Goal: Transaction & Acquisition: Download file/media

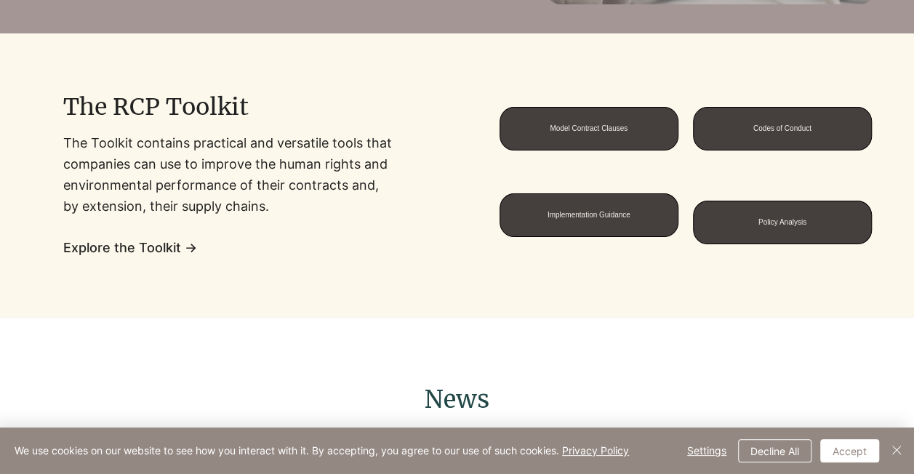
scroll to position [1052, 0]
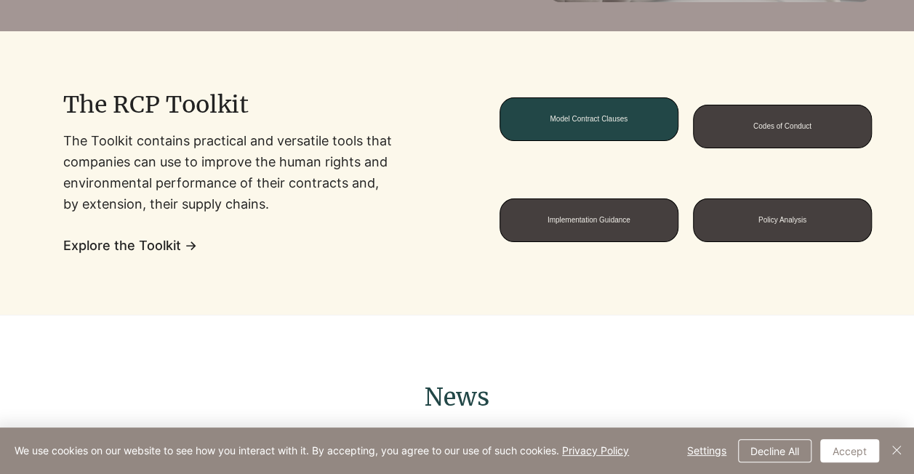
click at [582, 135] on span "Model Contract Clauses" at bounding box center [588, 119] width 177 height 42
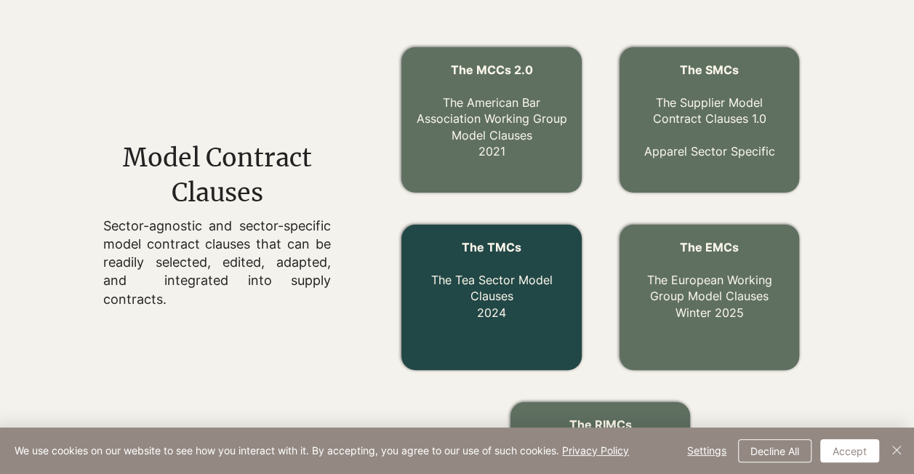
scroll to position [474, 0]
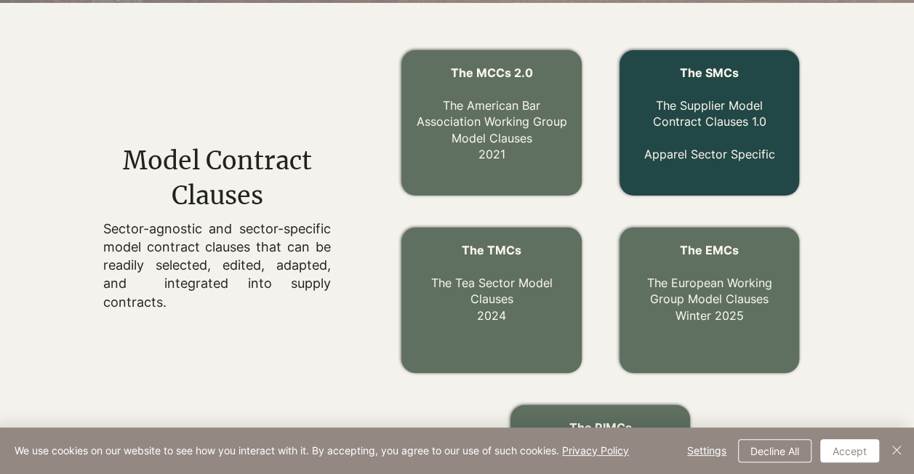
click at [709, 100] on link "The Supplier Model Contract Clauses 1.0" at bounding box center [708, 113] width 113 height 31
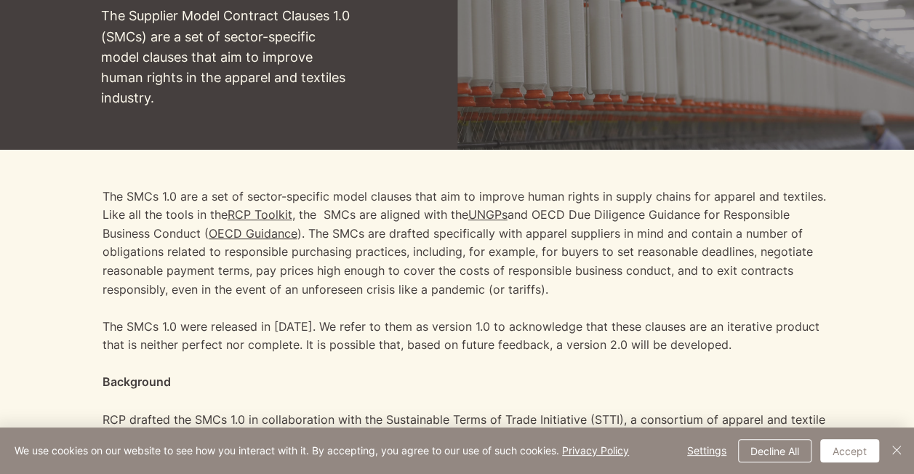
scroll to position [305, 0]
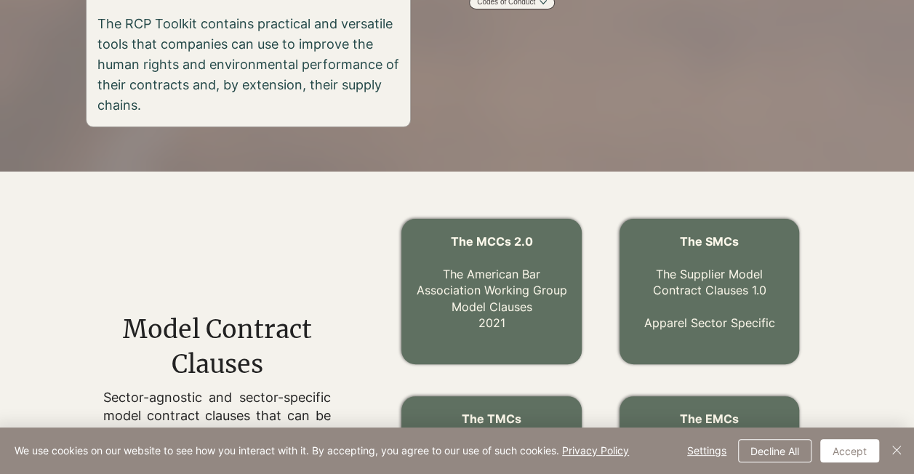
scroll to position [474, 0]
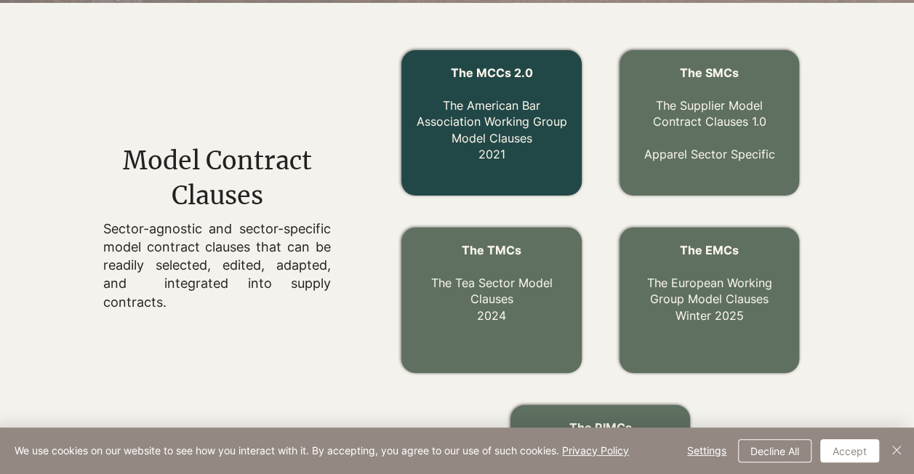
click at [514, 137] on link "The MCCs 2.0 The American Bar Association Working Group Model Clauses 2021" at bounding box center [491, 113] width 151 height 96
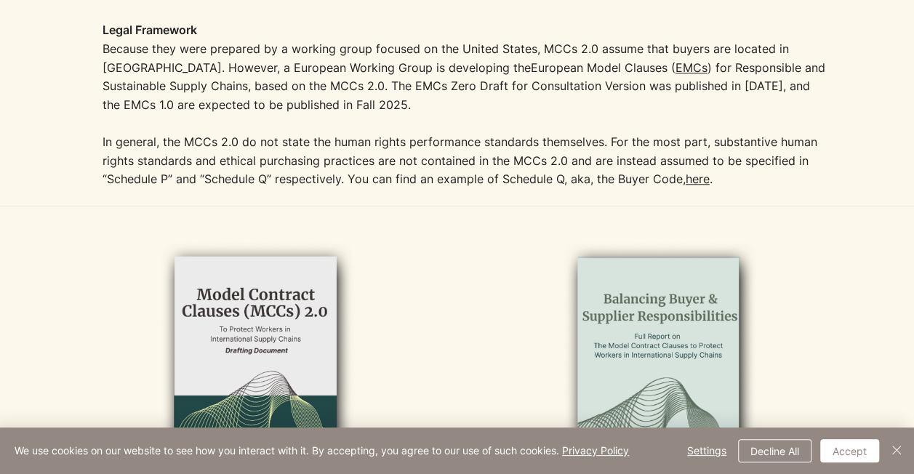
scroll to position [605, 0]
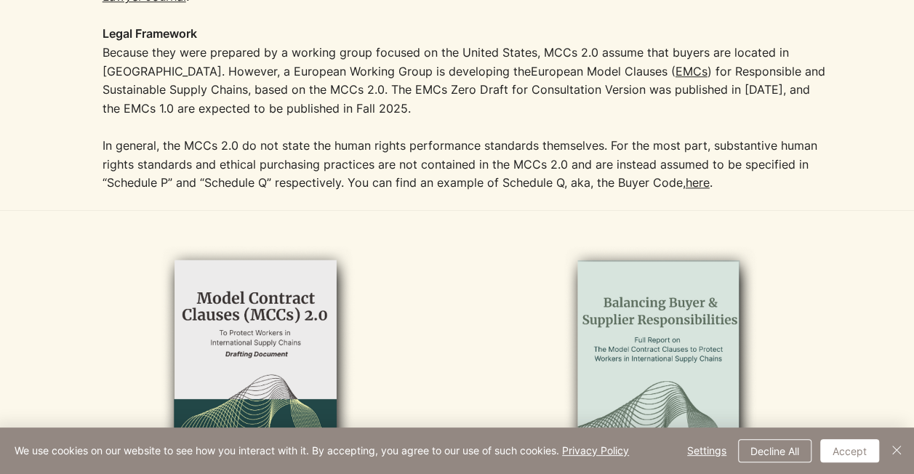
click at [676, 69] on link "EMCs" at bounding box center [692, 71] width 32 height 15
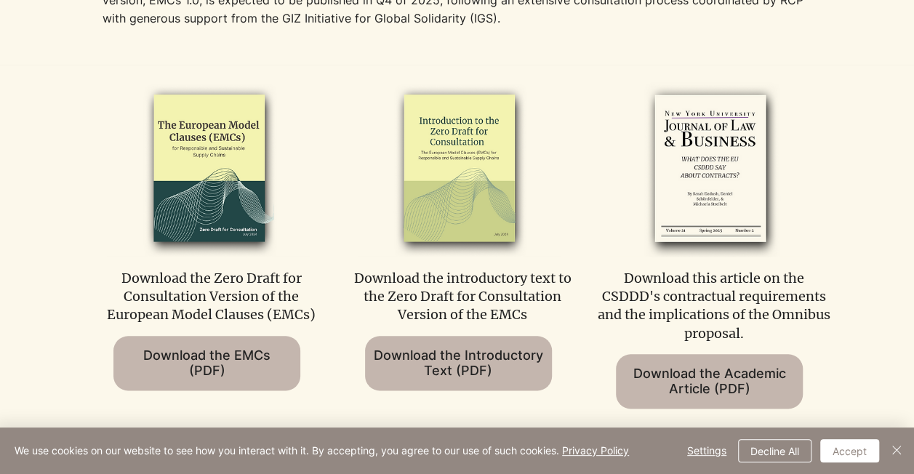
scroll to position [659, 0]
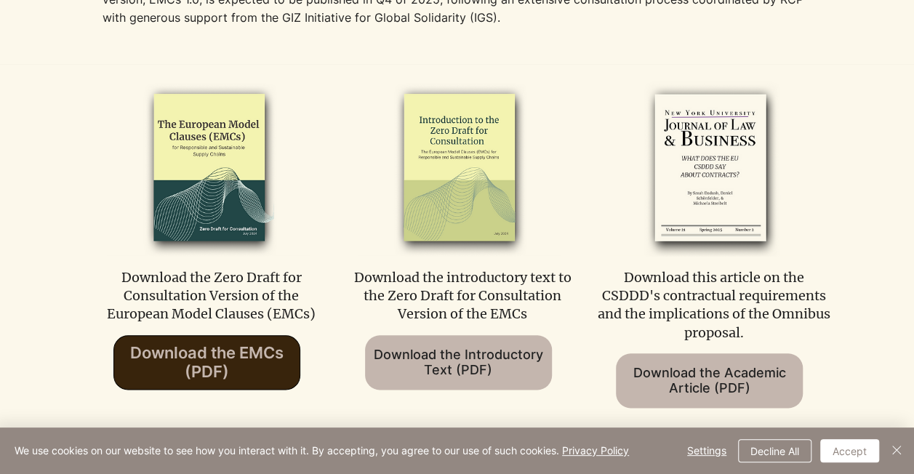
click at [214, 359] on span "Download the EMCs (PDF)" at bounding box center [206, 362] width 153 height 38
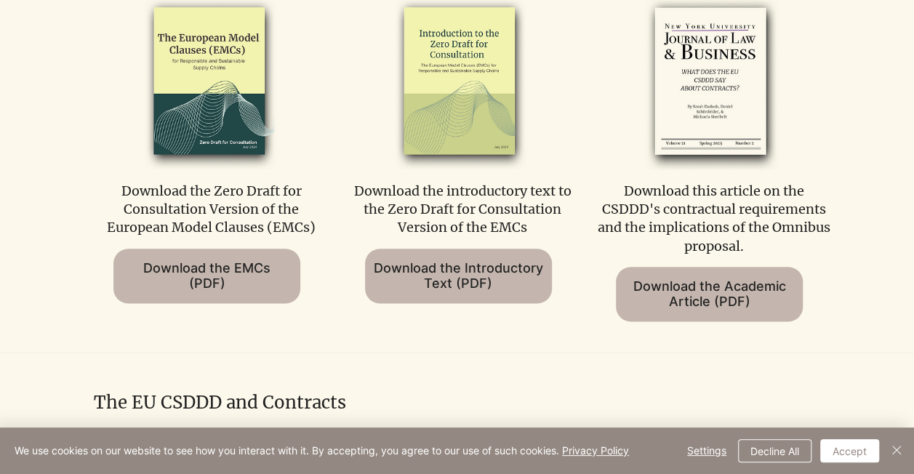
scroll to position [746, 0]
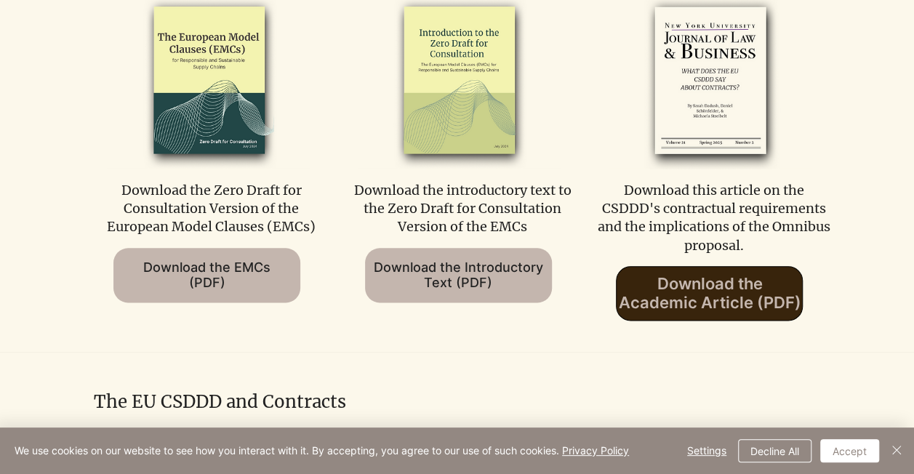
click at [697, 293] on span "Download the Academic Article (PDF)" at bounding box center [709, 293] width 185 height 38
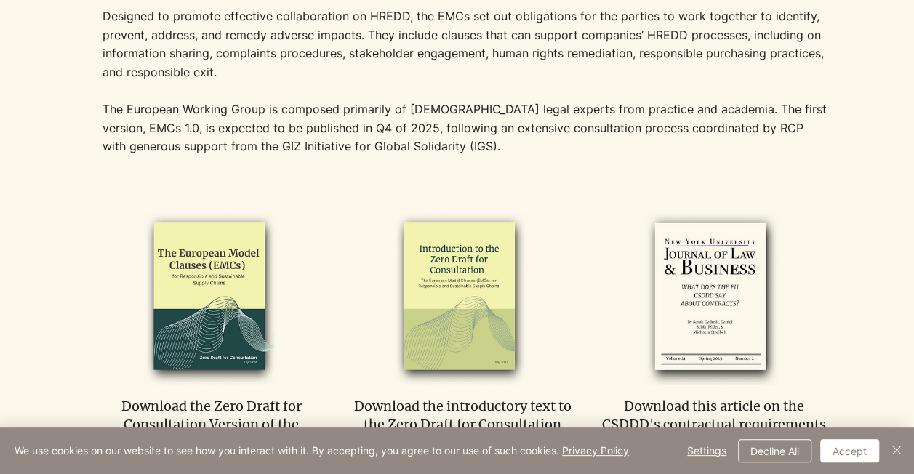
scroll to position [536, 0]
